Goal: Communication & Community: Answer question/provide support

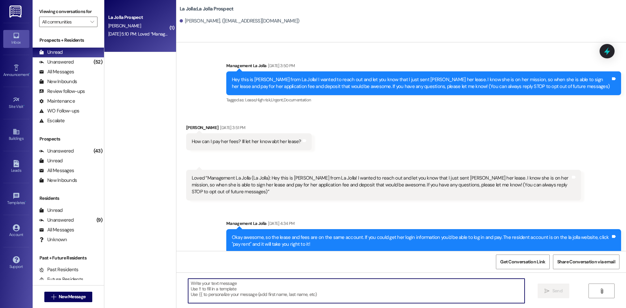
scroll to position [533, 0]
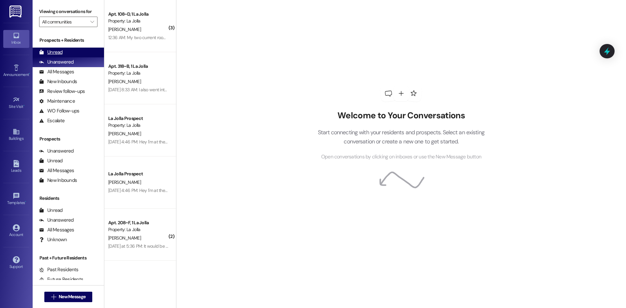
click at [53, 50] on div "Unread" at bounding box center [50, 52] width 23 height 7
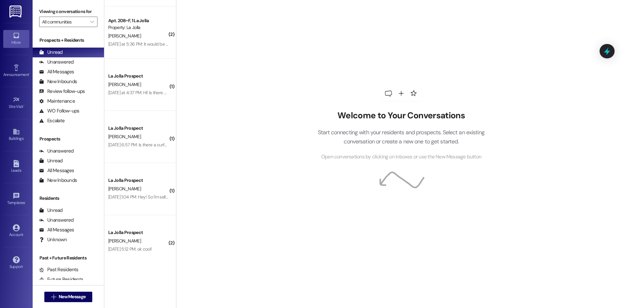
scroll to position [51, 0]
